Goal: Information Seeking & Learning: Find specific page/section

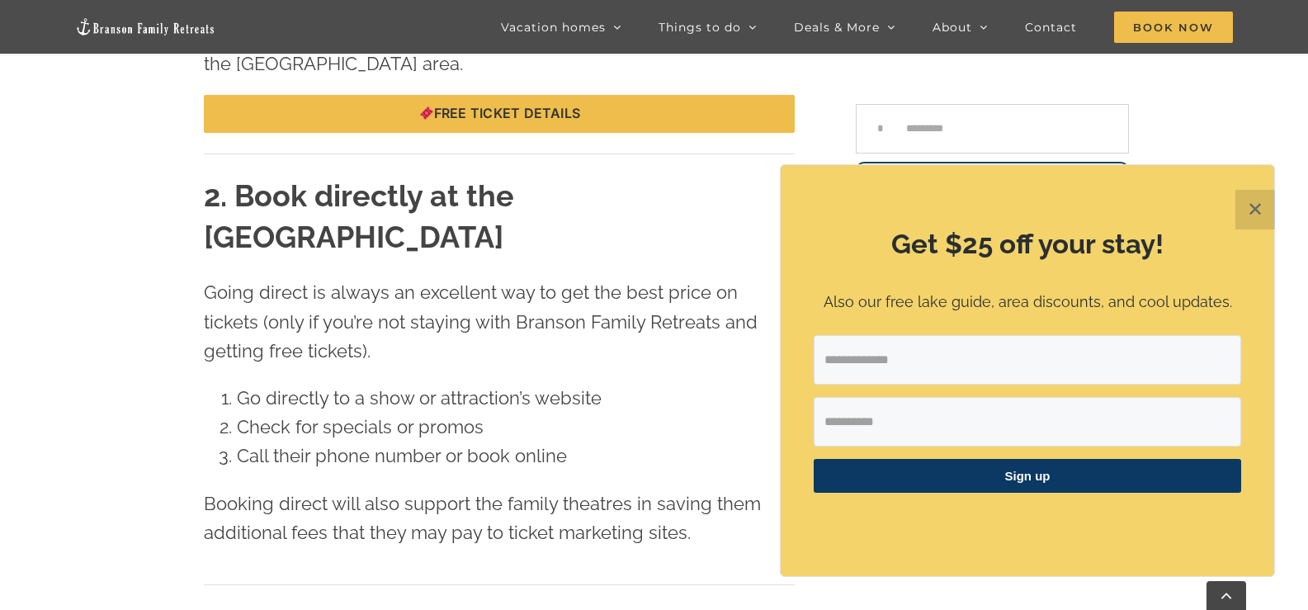
scroll to position [1780, 0]
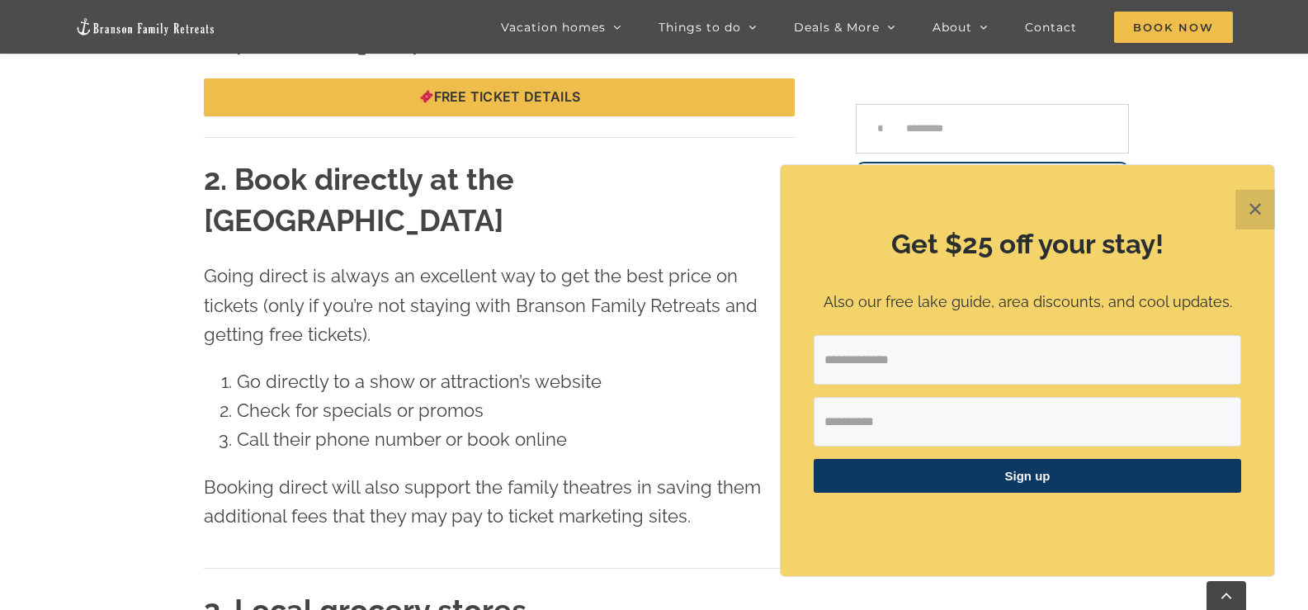
click at [1259, 205] on button "✕" at bounding box center [1255, 210] width 40 height 40
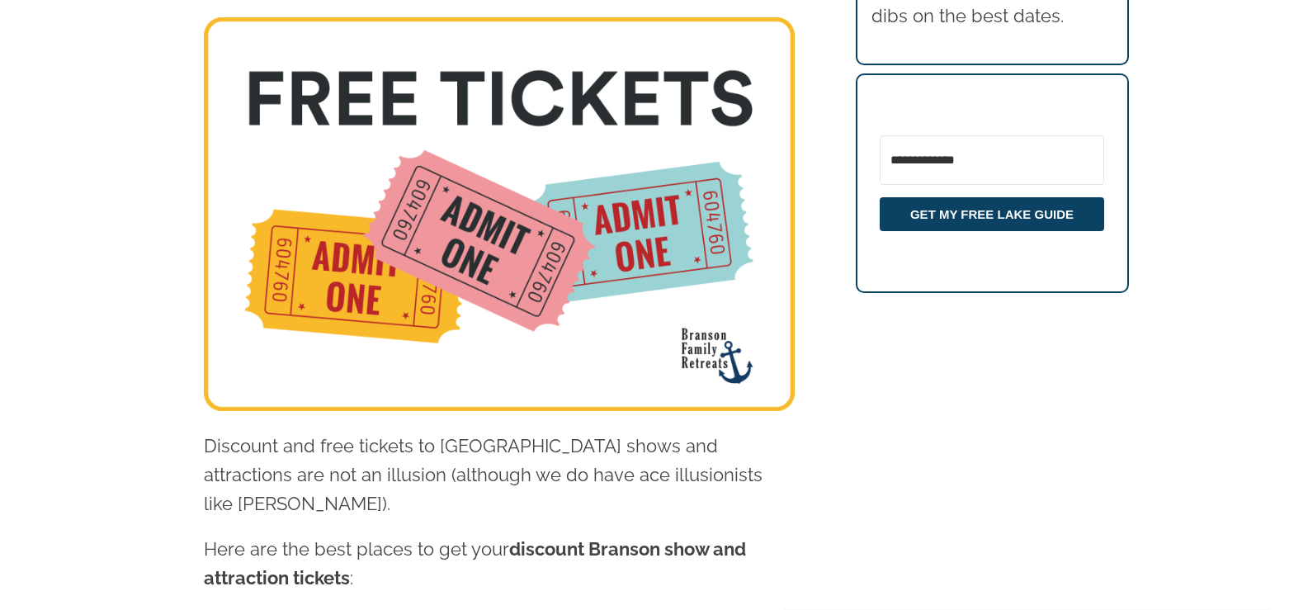
scroll to position [0, 0]
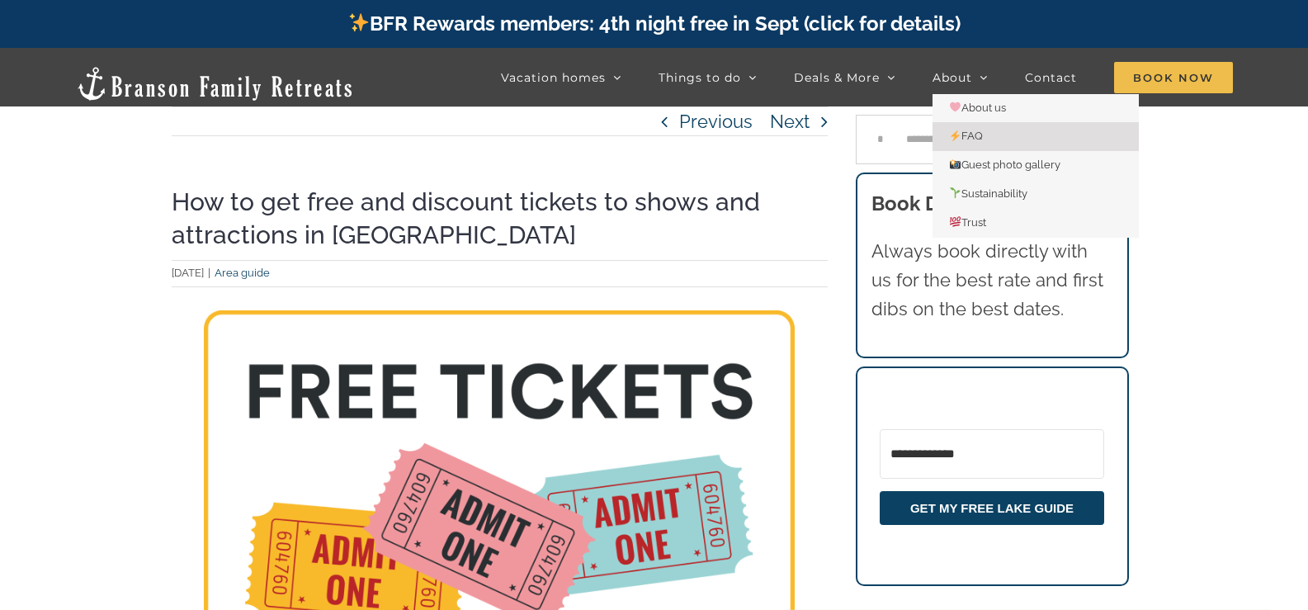
click at [977, 133] on span "FAQ" at bounding box center [966, 136] width 34 height 12
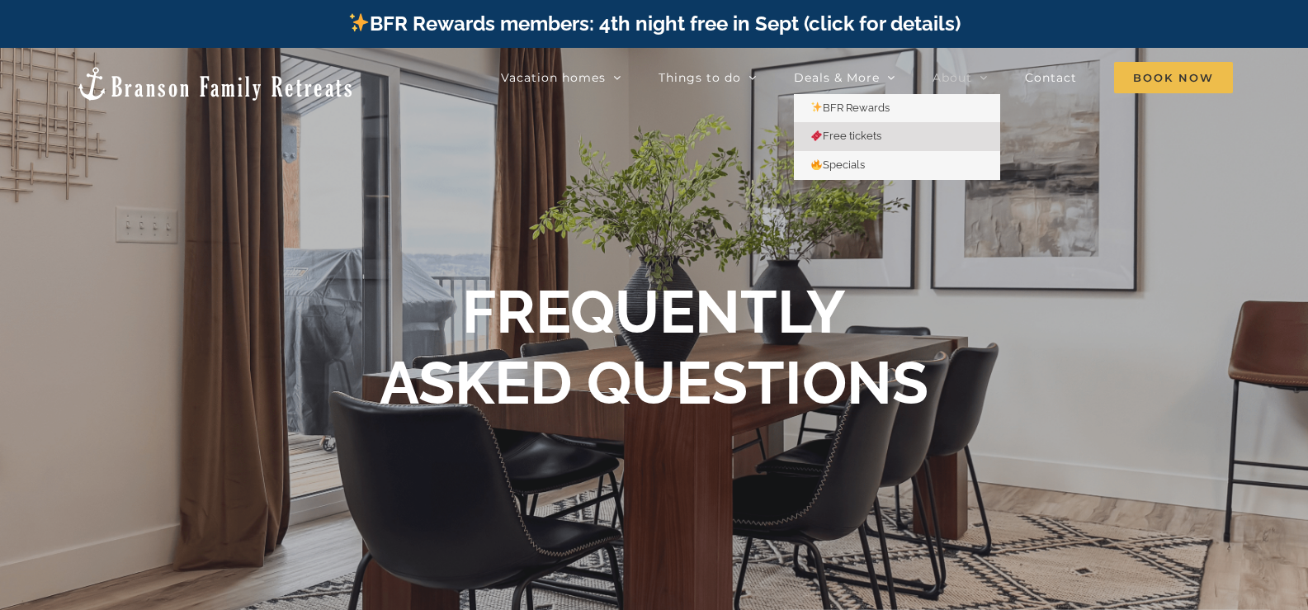
click at [847, 132] on span "Free tickets" at bounding box center [845, 136] width 71 height 12
